Goal: Find specific page/section: Find specific page/section

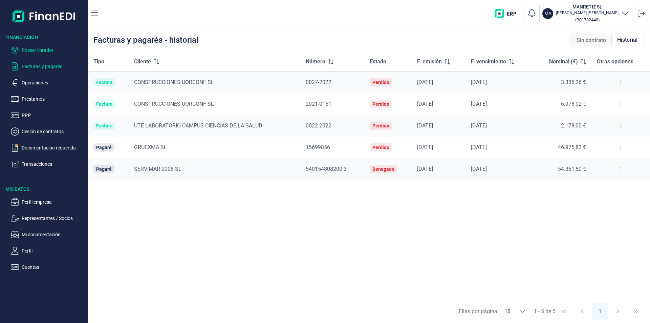
click at [50, 50] on p "Poseer librador" at bounding box center [54, 50] width 64 height 8
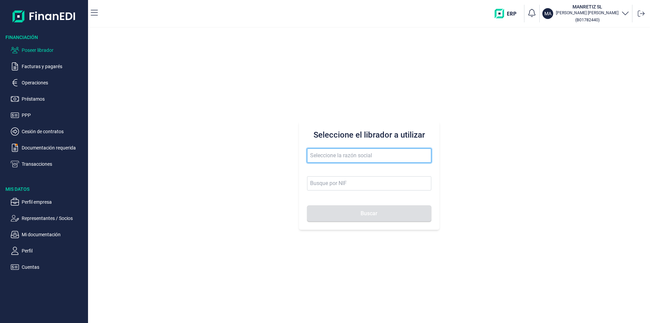
click at [320, 156] on input "text" at bounding box center [369, 155] width 124 height 14
click at [317, 155] on input "dc food es" at bounding box center [369, 155] width 124 height 14
click at [339, 156] on input "dcfood es" at bounding box center [369, 155] width 124 height 14
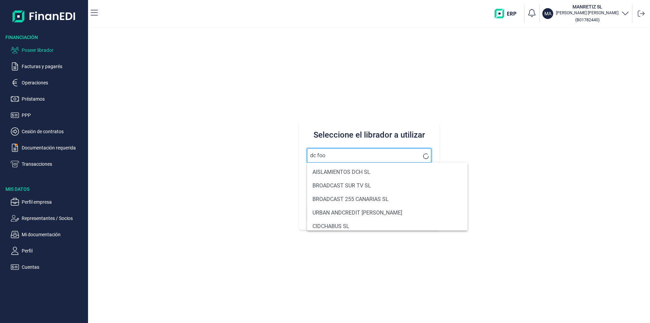
type input "dc food"
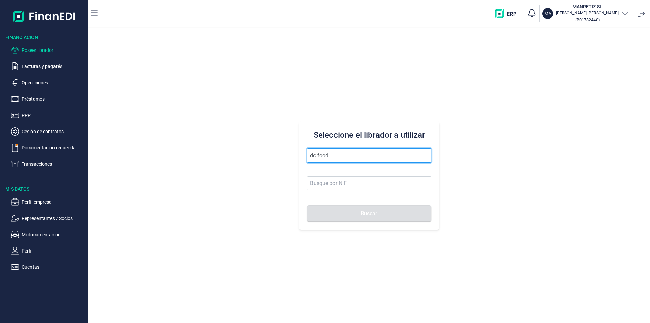
drag, startPoint x: 335, startPoint y: 156, endPoint x: 307, endPoint y: 153, distance: 27.9
click at [307, 153] on input "dc food" at bounding box center [369, 155] width 124 height 14
click at [323, 154] on input "text" at bounding box center [369, 155] width 124 height 14
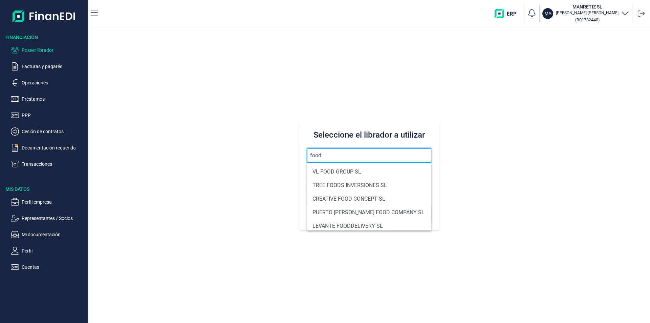
scroll to position [5, 0]
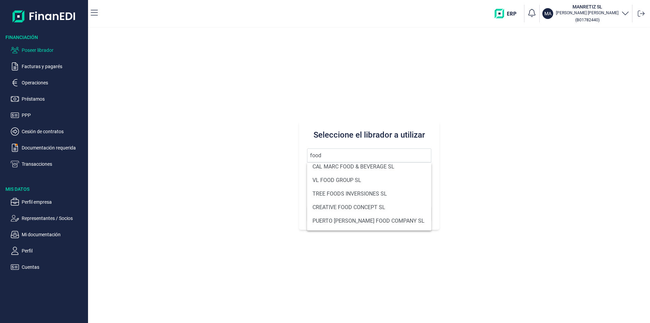
click at [534, 107] on div "Seleccione el librador a utilizar food Buscar" at bounding box center [369, 175] width 562 height 295
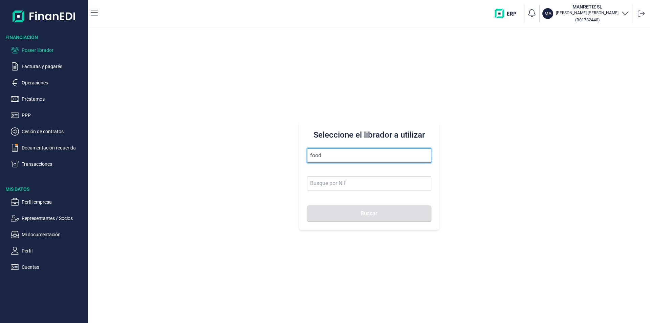
click at [318, 155] on input "food" at bounding box center [369, 155] width 124 height 14
drag, startPoint x: 318, startPoint y: 156, endPoint x: 306, endPoint y: 155, distance: 11.3
click at [306, 155] on div "Seleccione el librador a utilizar food Buscar" at bounding box center [369, 175] width 141 height 108
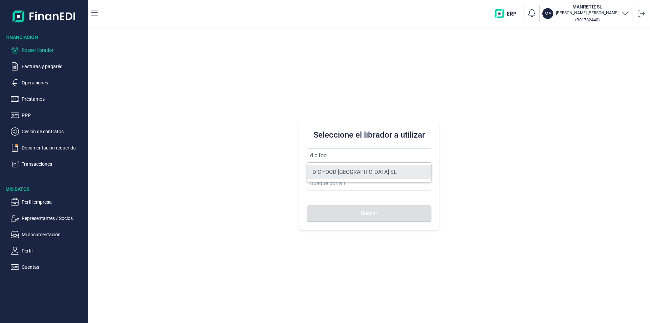
click at [362, 171] on li "D C FOOD [GEOGRAPHIC_DATA] SL" at bounding box center [369, 172] width 124 height 14
type input "D C FOOD [GEOGRAPHIC_DATA] SL"
type input "B72448665"
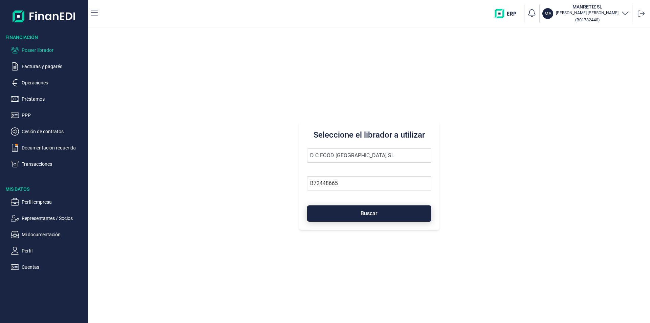
click at [377, 209] on button "Buscar" at bounding box center [369, 213] width 124 height 16
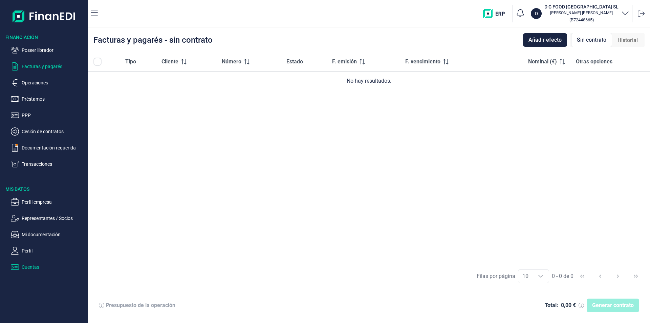
click at [33, 265] on p "Cuentas" at bounding box center [54, 267] width 64 height 8
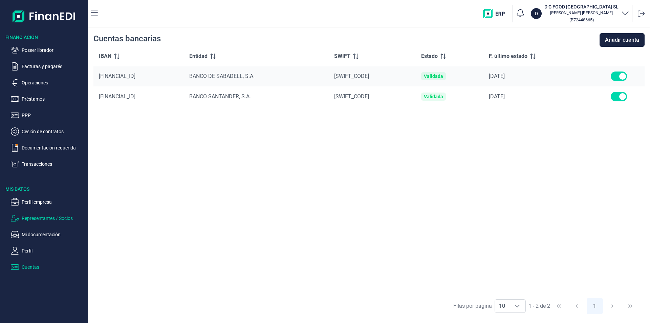
click at [48, 218] on p "Representantes / Socios" at bounding box center [54, 218] width 64 height 8
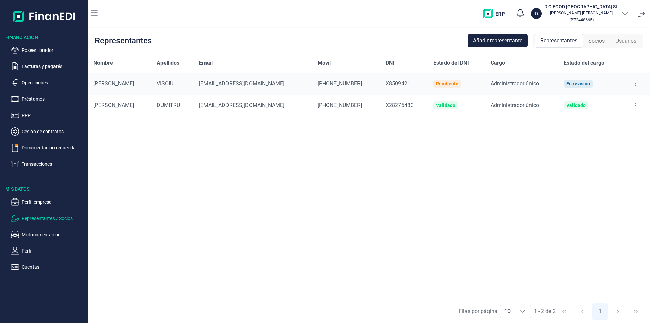
click at [417, 161] on div "Nombre Apellidos Email Móvil DNI Estado del DNI Cargo Estado del cargo [PERSON_…" at bounding box center [369, 177] width 562 height 246
